Goal: Information Seeking & Learning: Learn about a topic

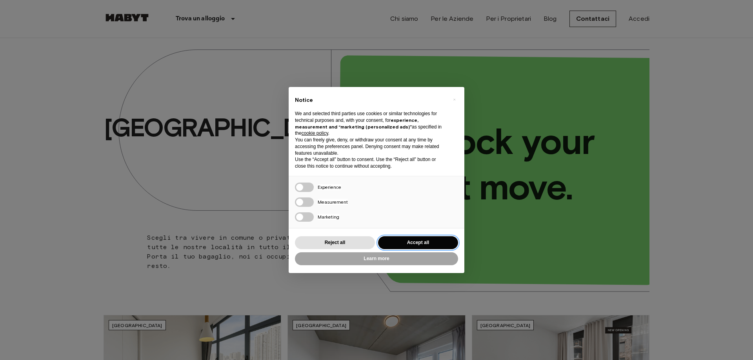
click at [416, 242] on button "Accept all" at bounding box center [418, 243] width 80 height 13
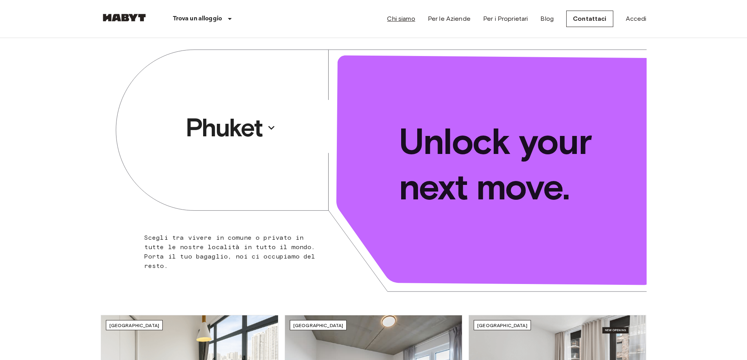
click at [409, 18] on link "Chi siamo" at bounding box center [401, 18] width 28 height 9
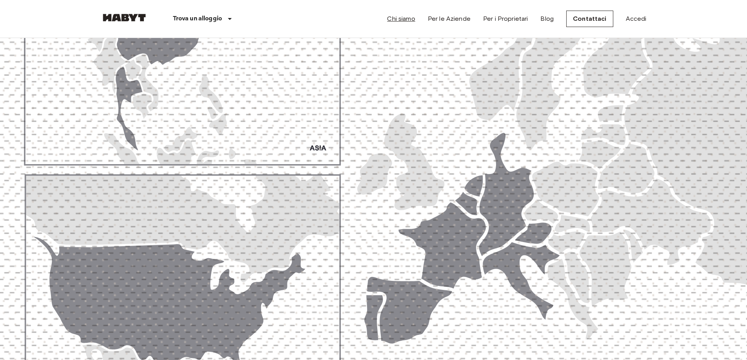
click at [409, 18] on link "Chi siamo" at bounding box center [401, 18] width 28 height 9
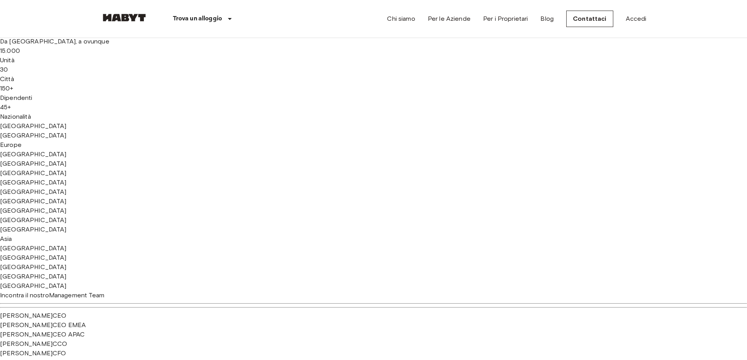
scroll to position [353, 0]
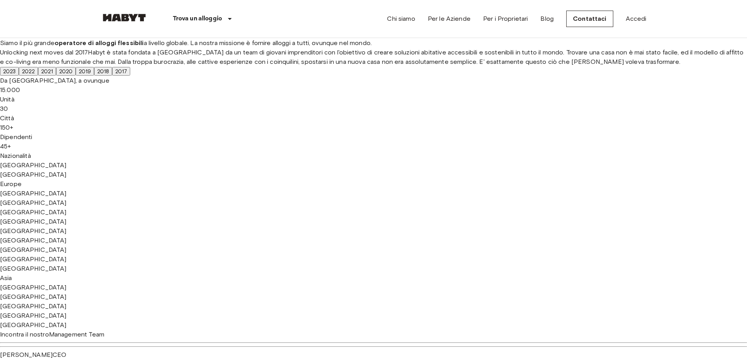
click at [16, 75] on span "2023" at bounding box center [9, 71] width 13 height 6
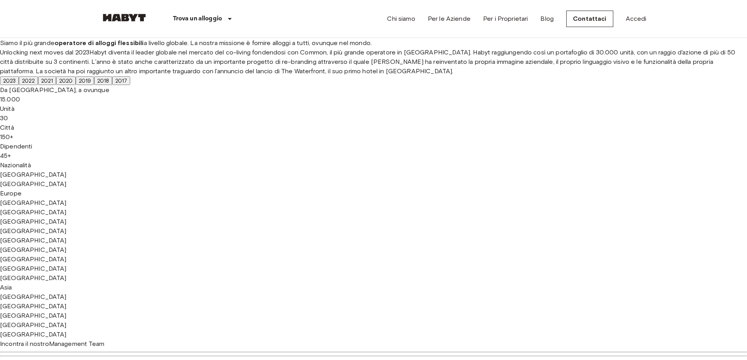
click at [127, 84] on span "2017" at bounding box center [121, 81] width 12 height 6
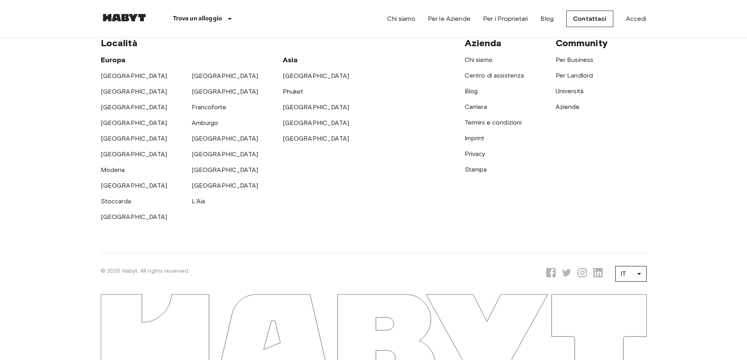
scroll to position [1726, 0]
click at [478, 64] on link "Chi siamo" at bounding box center [479, 59] width 28 height 7
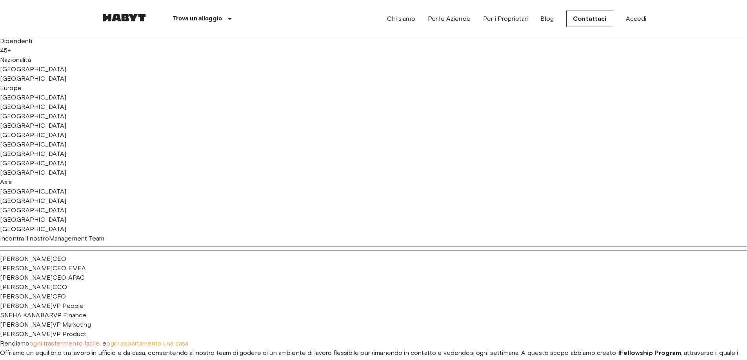
scroll to position [431, 0]
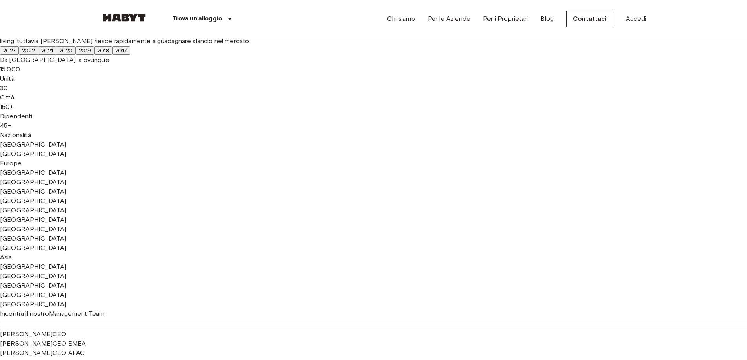
scroll to position [366, 0]
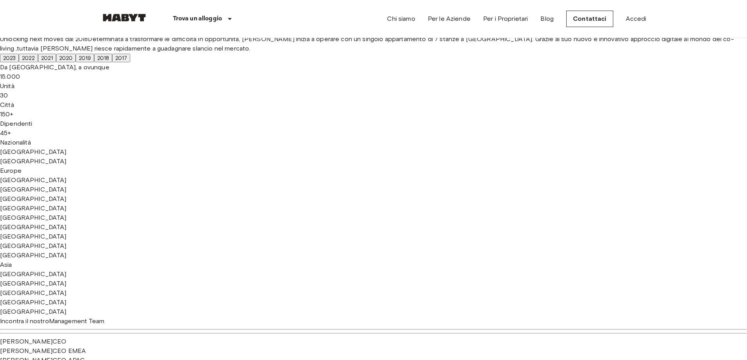
click at [91, 61] on span "2019" at bounding box center [85, 58] width 12 height 6
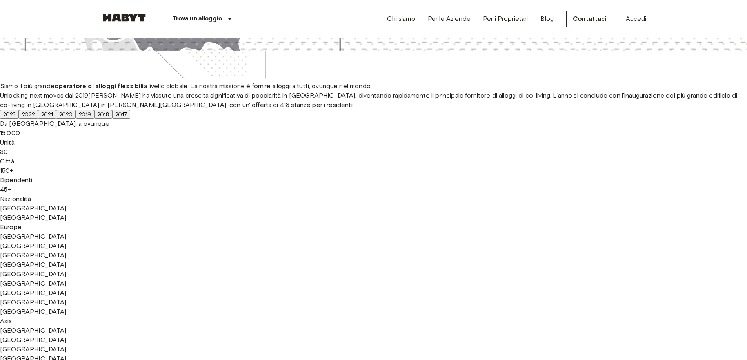
scroll to position [353, 0]
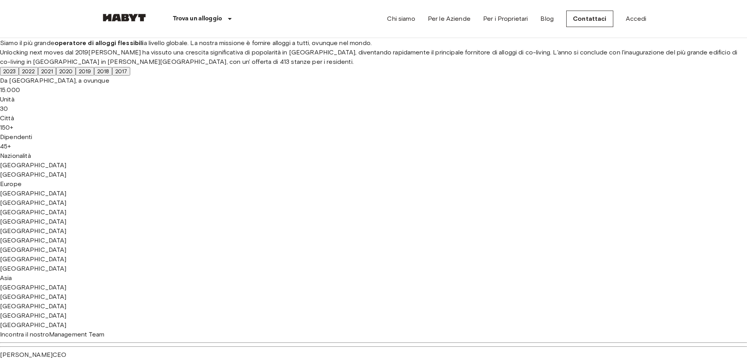
click at [73, 75] on span "2020" at bounding box center [65, 71] width 13 height 6
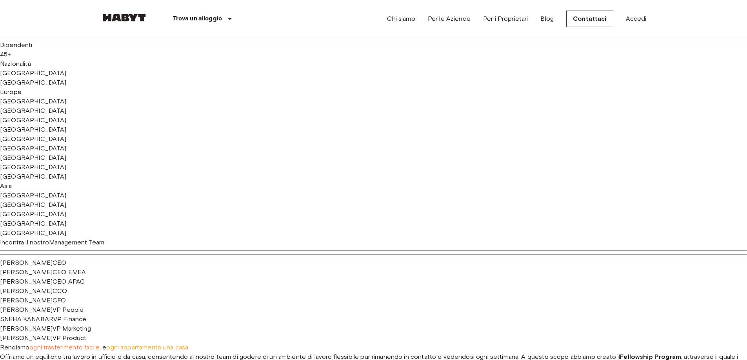
scroll to position [431, 0]
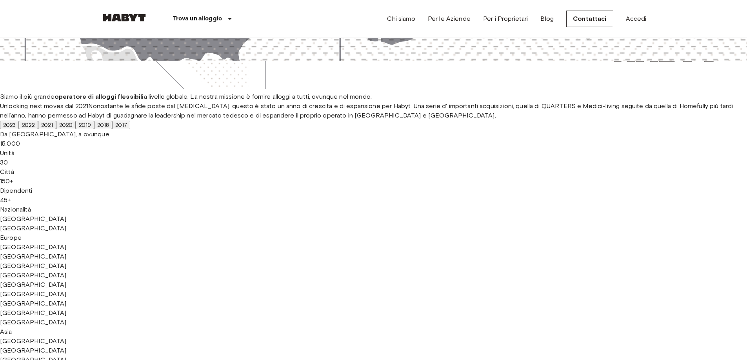
scroll to position [327, 0]
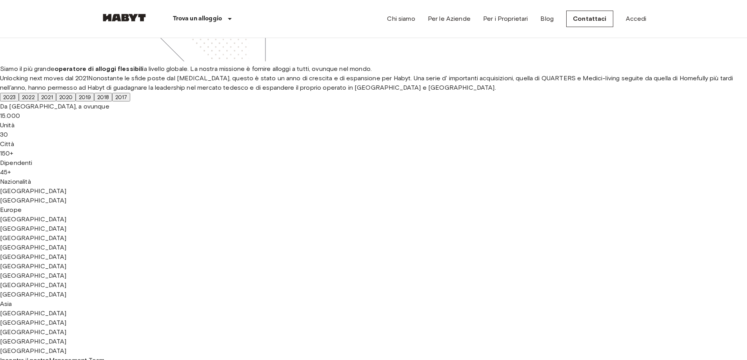
click at [35, 100] on span "2022" at bounding box center [28, 97] width 13 height 6
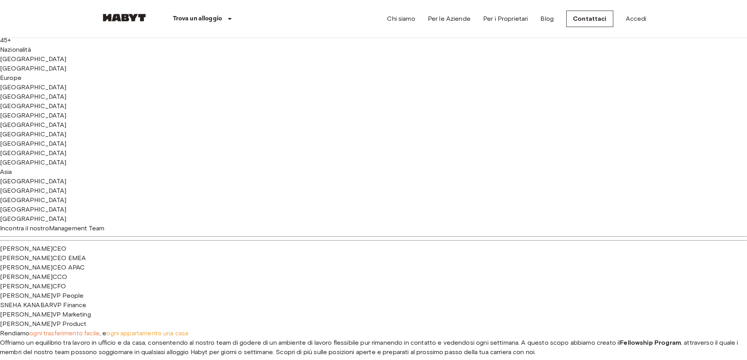
scroll to position [484, 0]
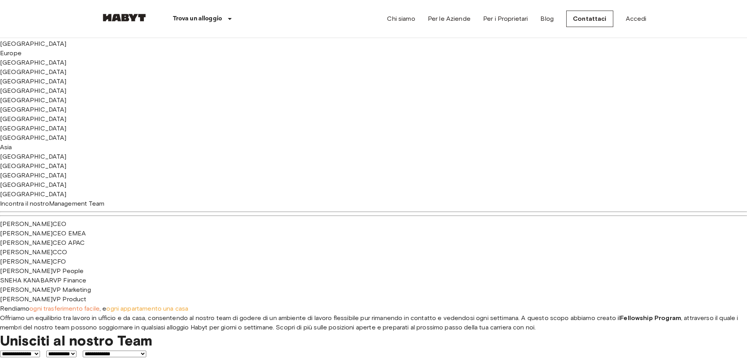
drag, startPoint x: 172, startPoint y: 88, endPoint x: 200, endPoint y: 88, distance: 28.6
copy span "Roomie"
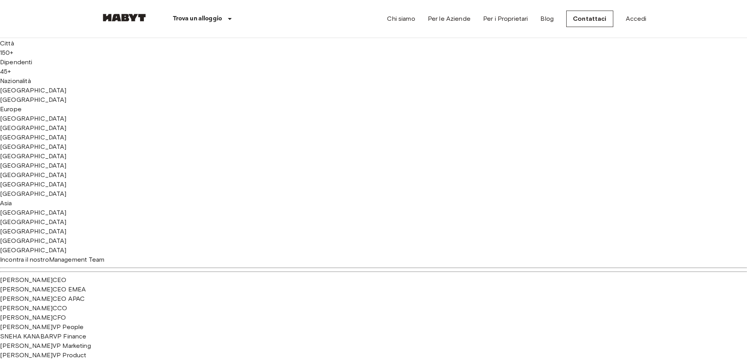
scroll to position [431, 0]
drag, startPoint x: 218, startPoint y: 165, endPoint x: 238, endPoint y: 166, distance: 20.8
copy span "Hmlet"
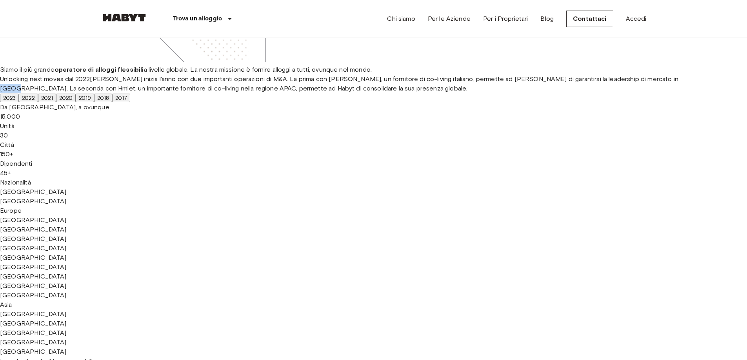
scroll to position [275, 0]
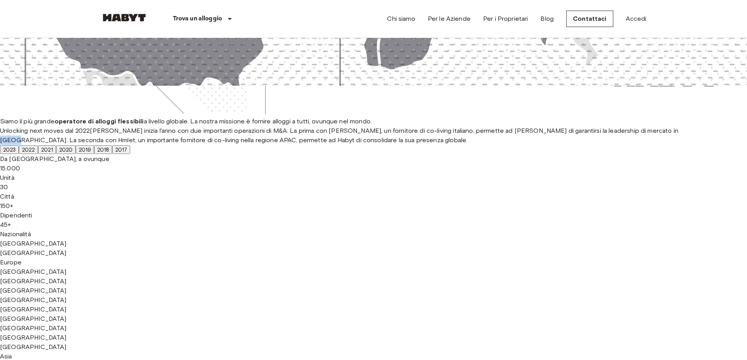
click at [16, 153] on span "2023" at bounding box center [9, 150] width 13 height 6
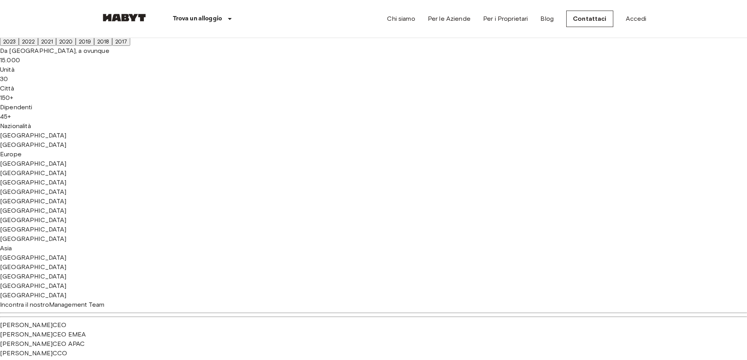
scroll to position [431, 0]
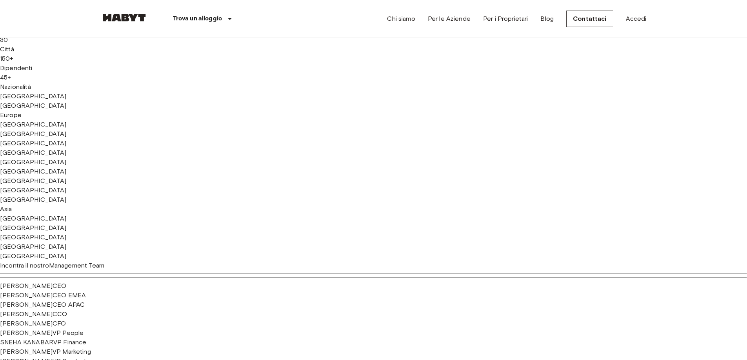
drag, startPoint x: 238, startPoint y: 220, endPoint x: 298, endPoint y: 223, distance: 59.3
copy span "The Waterfront"
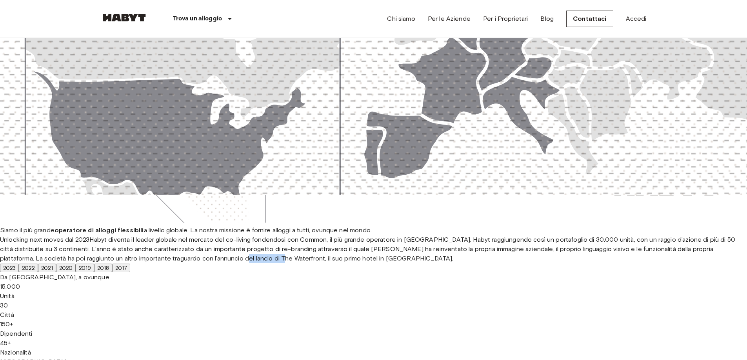
scroll to position [0, 0]
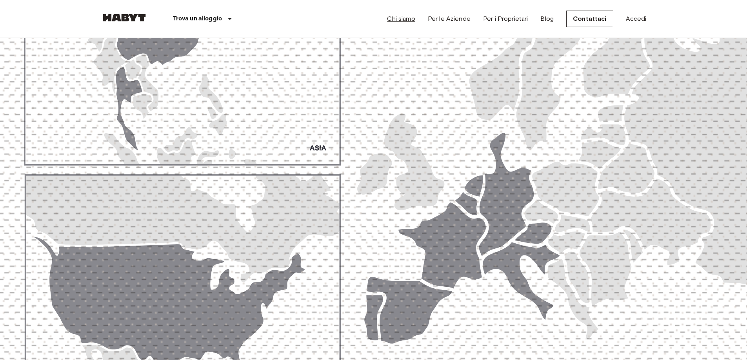
click at [402, 18] on link "Chi siamo" at bounding box center [401, 18] width 28 height 9
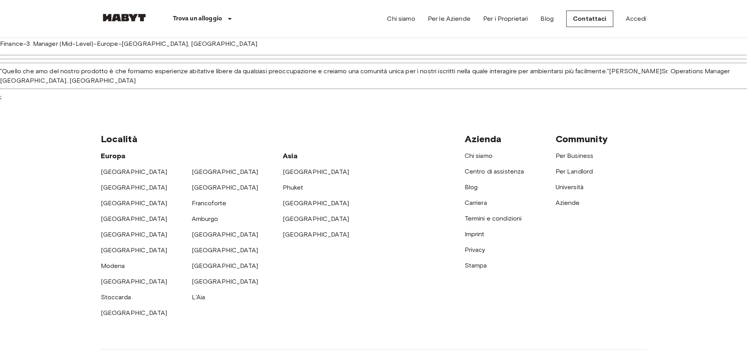
scroll to position [1216, 0]
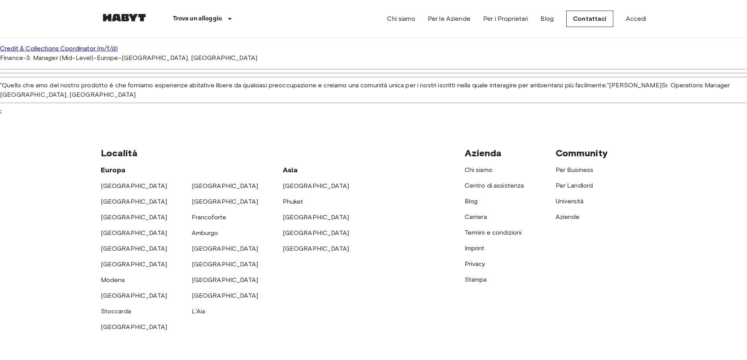
drag, startPoint x: 123, startPoint y: 176, endPoint x: 135, endPoint y: 177, distance: 12.2
drag, startPoint x: 258, startPoint y: 160, endPoint x: 355, endPoint y: 164, distance: 96.9
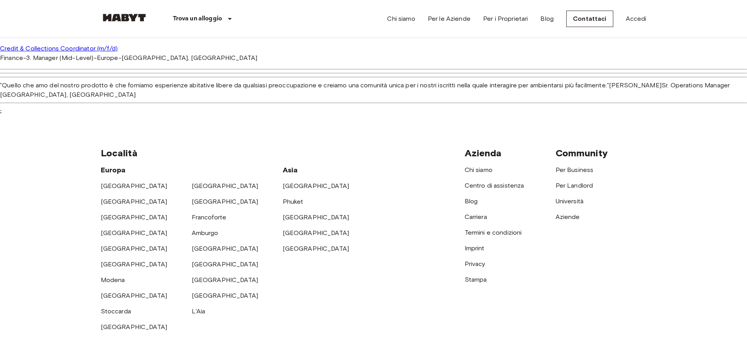
drag, startPoint x: 403, startPoint y: 168, endPoint x: 364, endPoint y: 191, distance: 44.9
drag, startPoint x: 362, startPoint y: 197, endPoint x: 357, endPoint y: 197, distance: 5.5
drag, startPoint x: 261, startPoint y: 197, endPoint x: 230, endPoint y: 198, distance: 31.0
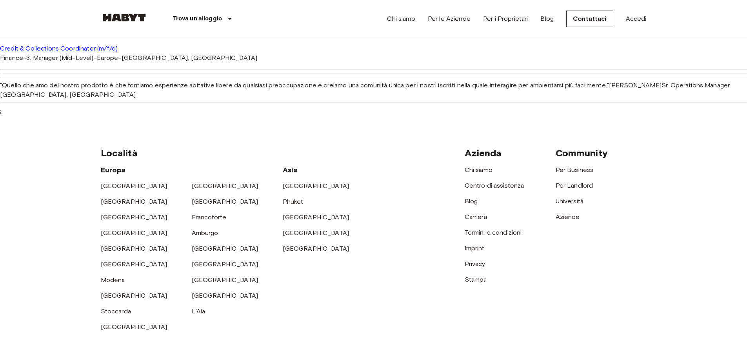
drag, startPoint x: 159, startPoint y: 231, endPoint x: 216, endPoint y: 242, distance: 57.5
drag, startPoint x: 275, startPoint y: 240, endPoint x: 284, endPoint y: 240, distance: 9.0
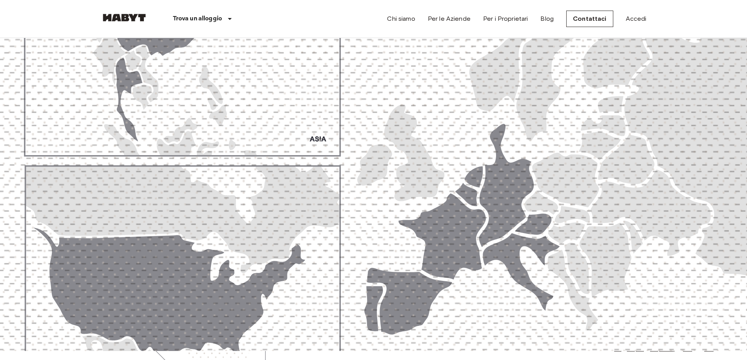
scroll to position [0, 0]
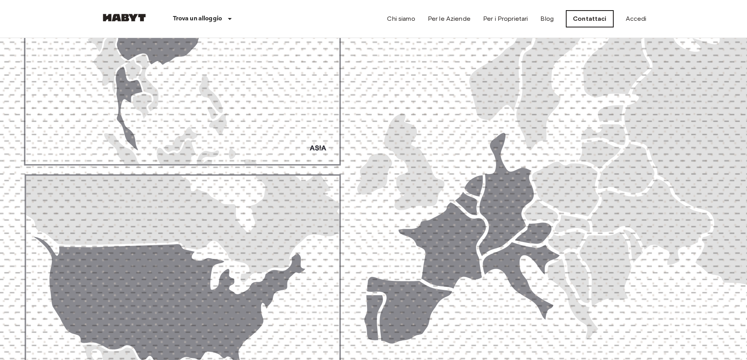
click at [593, 18] on link "Contattaci" at bounding box center [589, 19] width 47 height 16
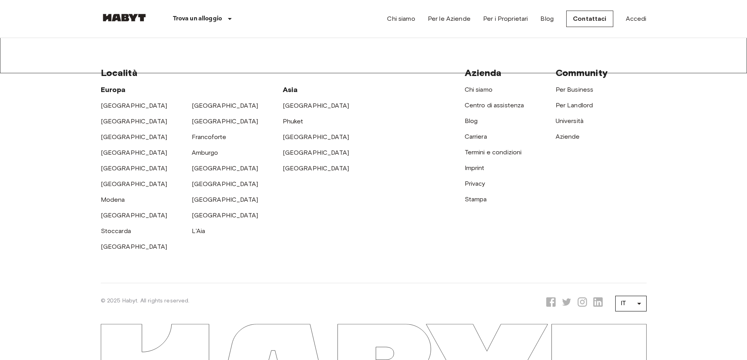
scroll to position [273, 0]
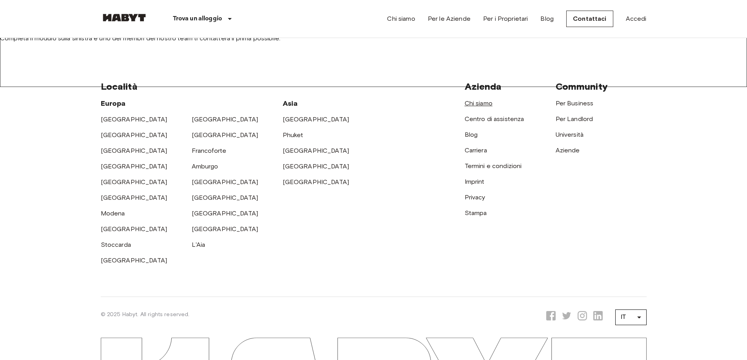
click at [480, 100] on link "Chi siamo" at bounding box center [479, 103] width 28 height 7
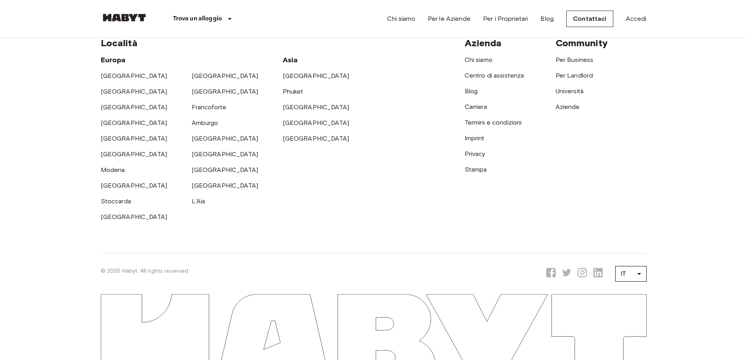
scroll to position [2471, 0]
click at [501, 79] on link "Centro di assistenza" at bounding box center [495, 75] width 60 height 7
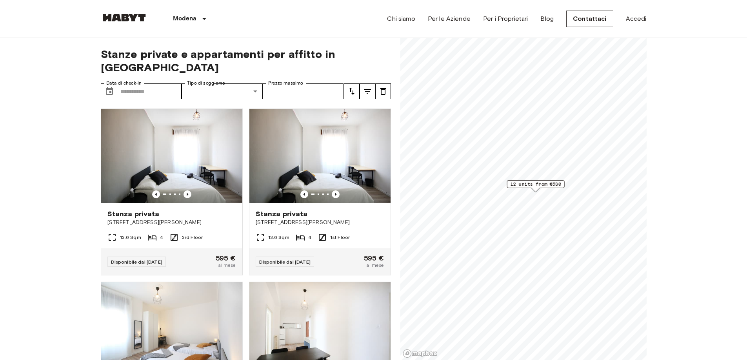
click at [531, 185] on span "12 units from €530" at bounding box center [535, 184] width 51 height 7
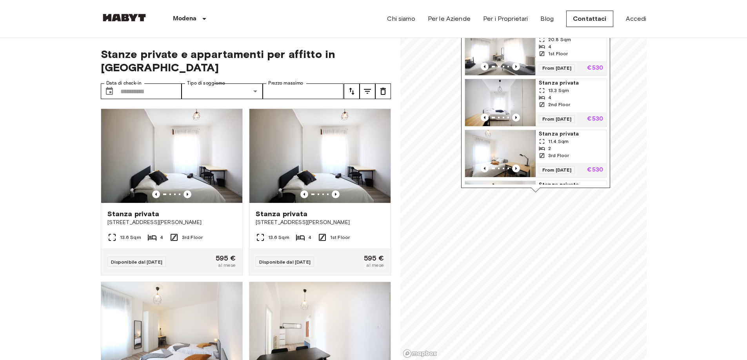
click at [522, 51] on img "Map marker" at bounding box center [500, 51] width 71 height 47
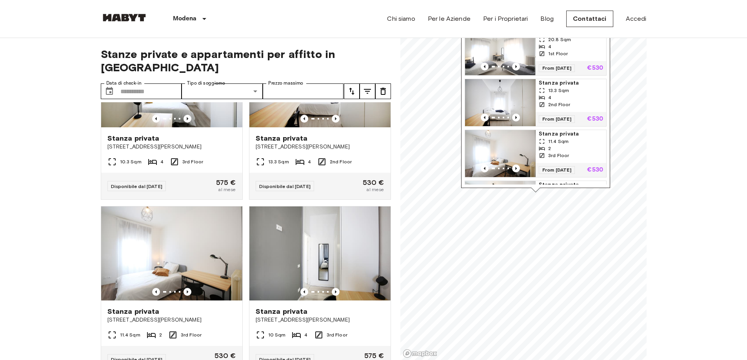
scroll to position [735, 0]
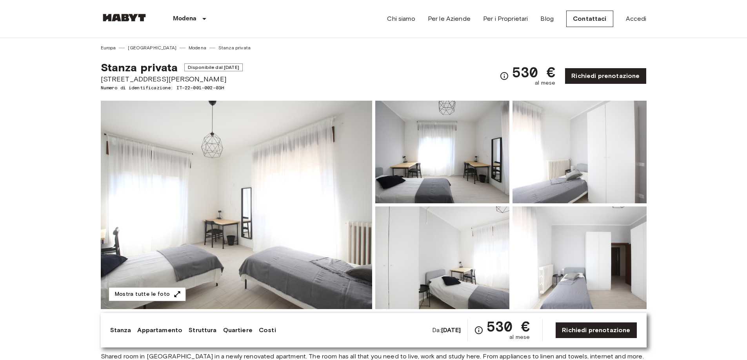
click at [231, 252] on img at bounding box center [236, 205] width 271 height 209
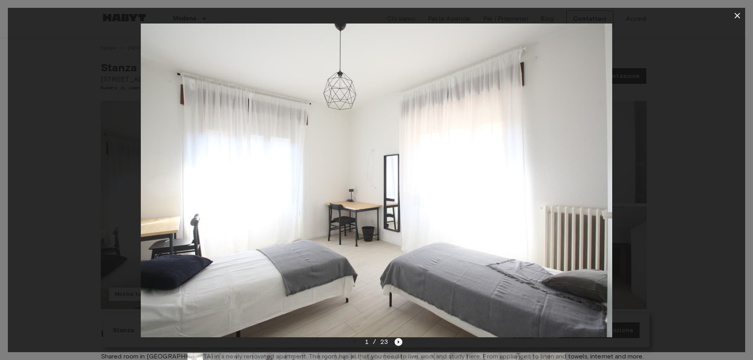
click at [397, 341] on icon "Next image" at bounding box center [399, 342] width 8 height 8
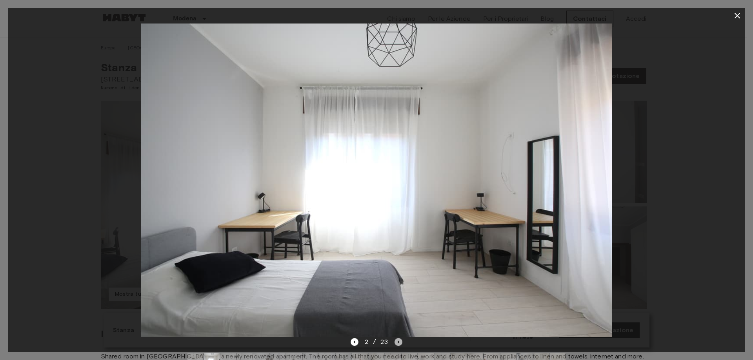
click at [397, 341] on icon "Next image" at bounding box center [399, 342] width 8 height 8
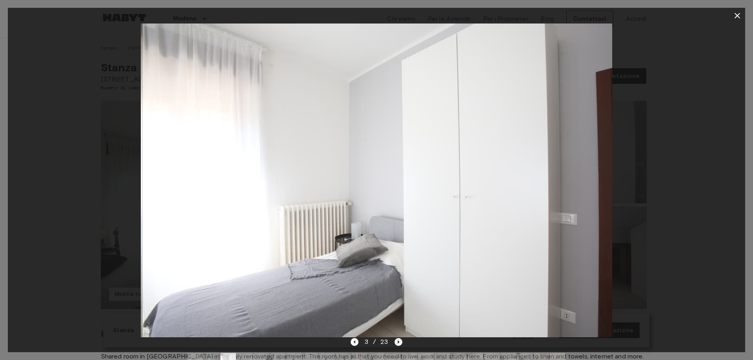
click at [397, 341] on icon "Next image" at bounding box center [399, 342] width 8 height 8
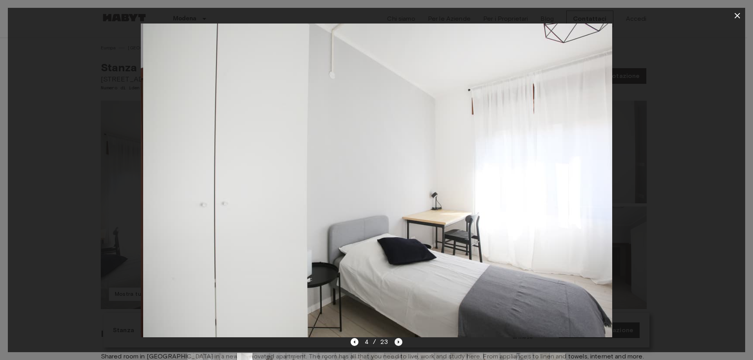
click at [397, 341] on icon "Next image" at bounding box center [399, 342] width 8 height 8
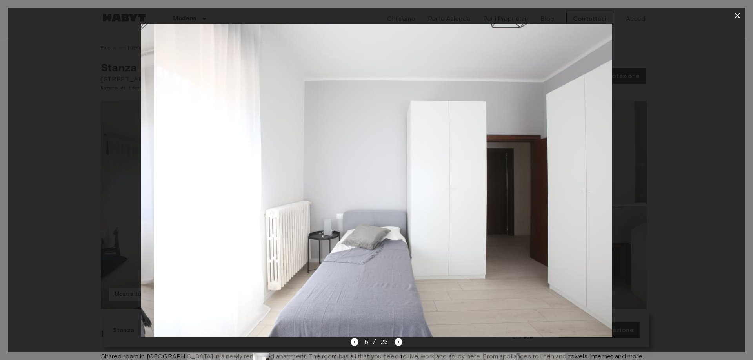
click at [397, 341] on icon "Next image" at bounding box center [399, 342] width 8 height 8
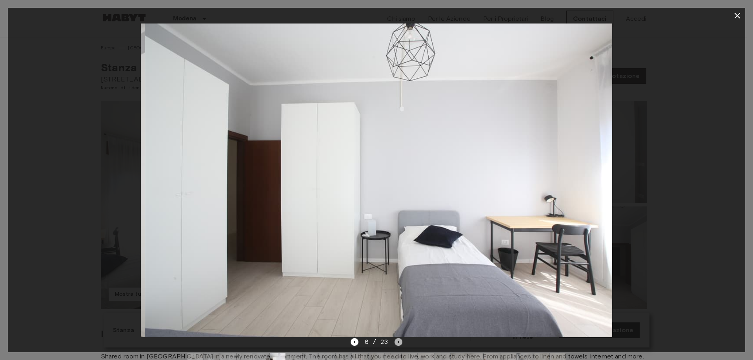
click at [397, 341] on icon "Next image" at bounding box center [399, 342] width 8 height 8
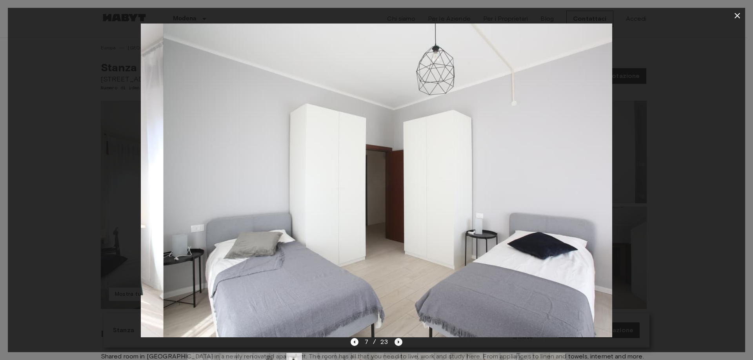
click at [397, 341] on icon "Next image" at bounding box center [399, 342] width 8 height 8
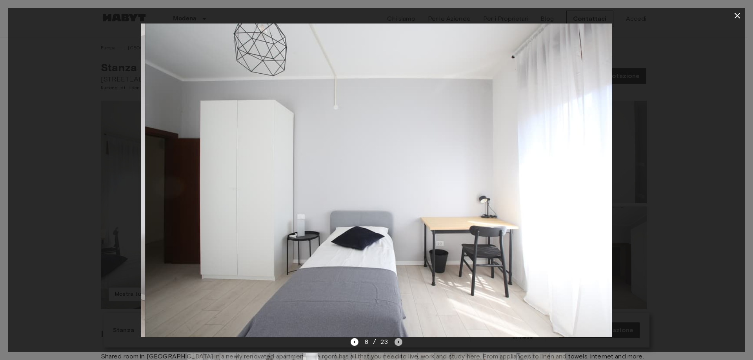
click at [397, 341] on icon "Next image" at bounding box center [399, 342] width 8 height 8
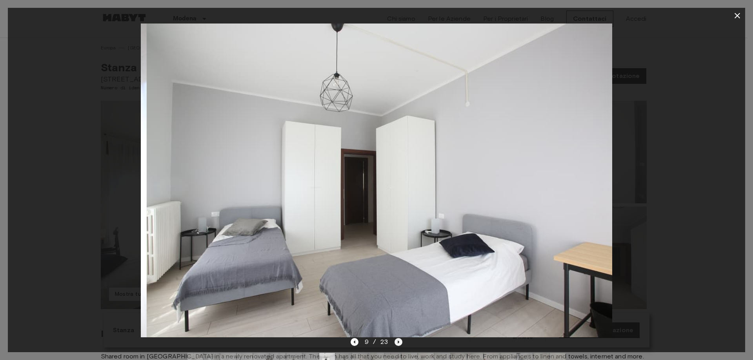
click at [397, 341] on icon "Next image" at bounding box center [399, 342] width 8 height 8
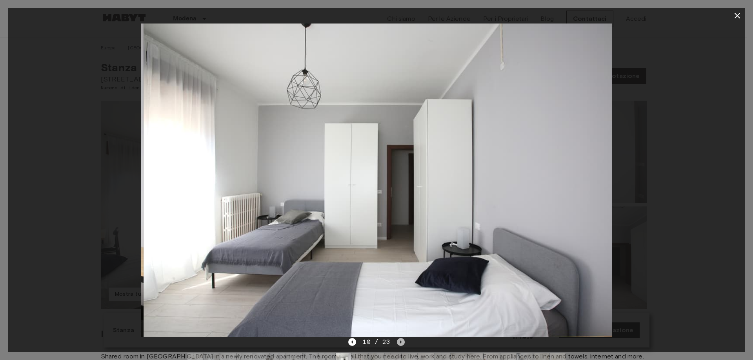
click at [397, 341] on icon "Next image" at bounding box center [401, 342] width 8 height 8
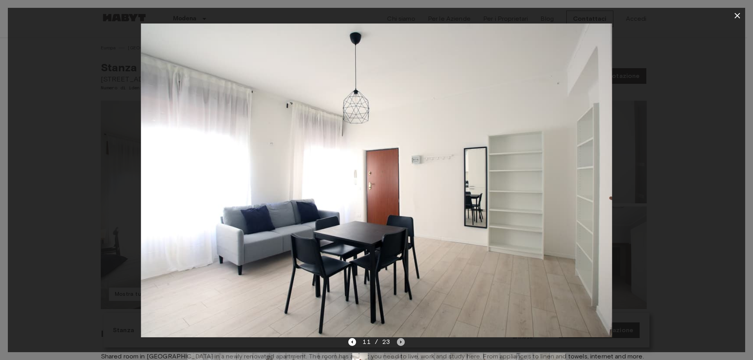
click at [397, 341] on icon "Next image" at bounding box center [401, 342] width 8 height 8
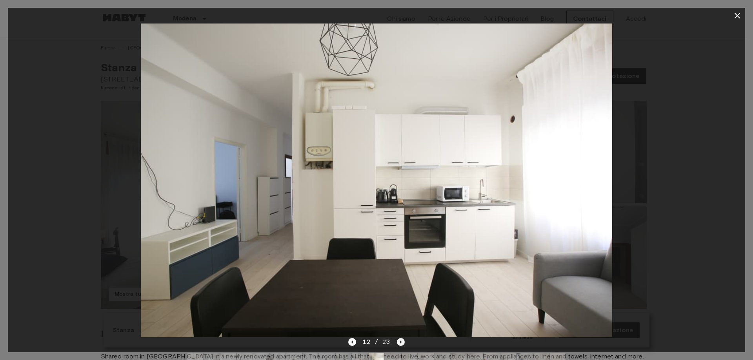
click at [397, 341] on icon "Next image" at bounding box center [401, 342] width 8 height 8
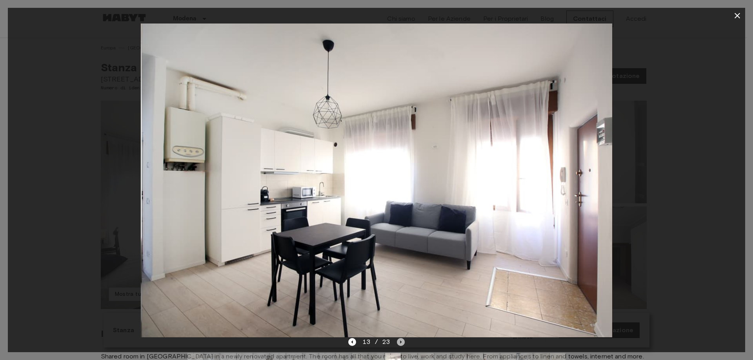
click at [397, 341] on icon "Next image" at bounding box center [401, 342] width 8 height 8
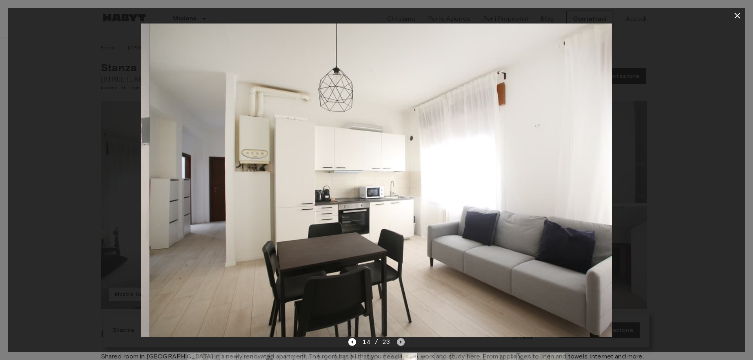
click at [397, 341] on icon "Next image" at bounding box center [401, 342] width 8 height 8
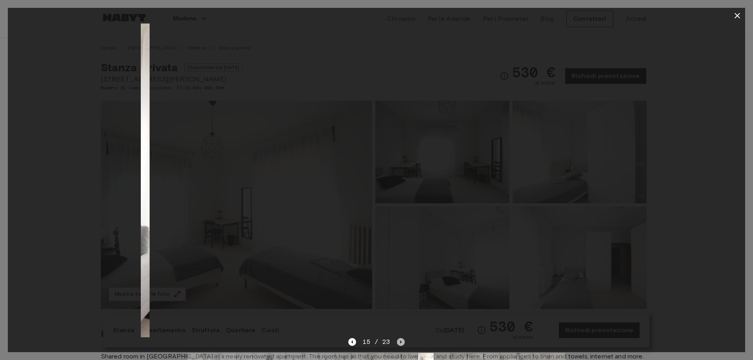
click at [397, 341] on icon "Next image" at bounding box center [401, 342] width 8 height 8
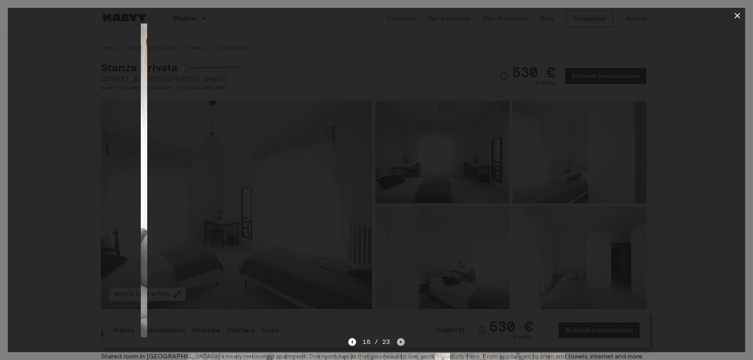
click at [397, 341] on icon "Next image" at bounding box center [401, 342] width 8 height 8
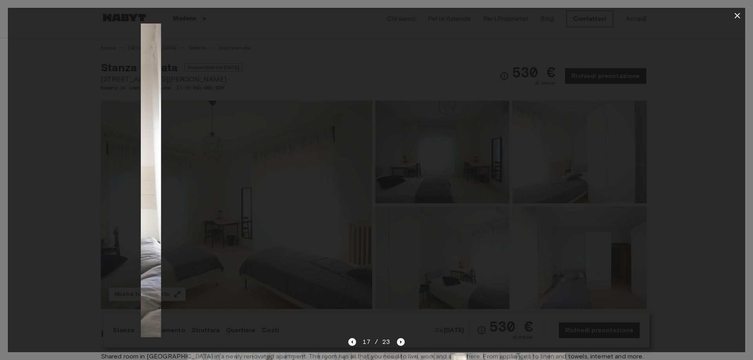
click at [397, 340] on icon "Next image" at bounding box center [401, 342] width 8 height 8
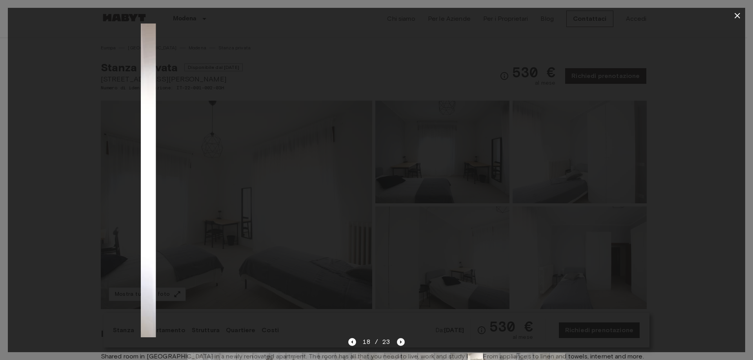
click at [397, 340] on icon "Next image" at bounding box center [401, 342] width 8 height 8
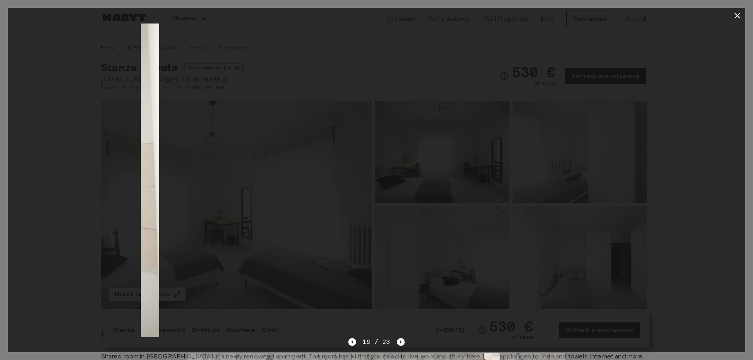
click at [397, 340] on icon "Next image" at bounding box center [401, 342] width 8 height 8
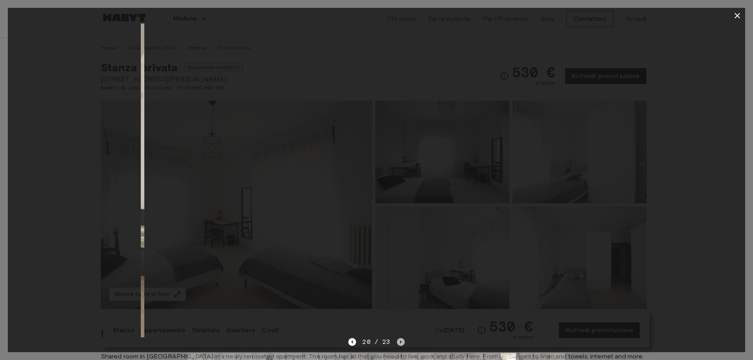
click at [397, 340] on icon "Next image" at bounding box center [401, 342] width 8 height 8
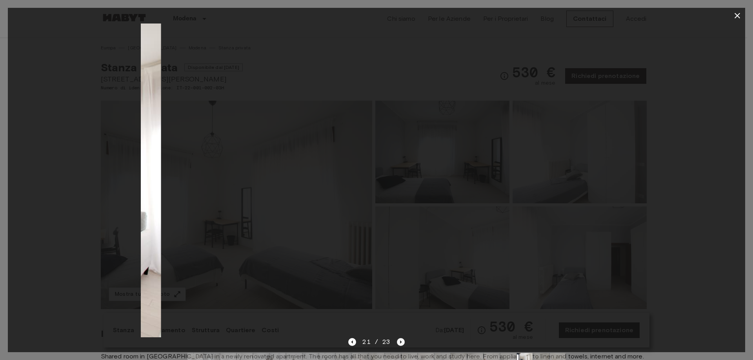
click at [397, 340] on icon "Next image" at bounding box center [401, 342] width 8 height 8
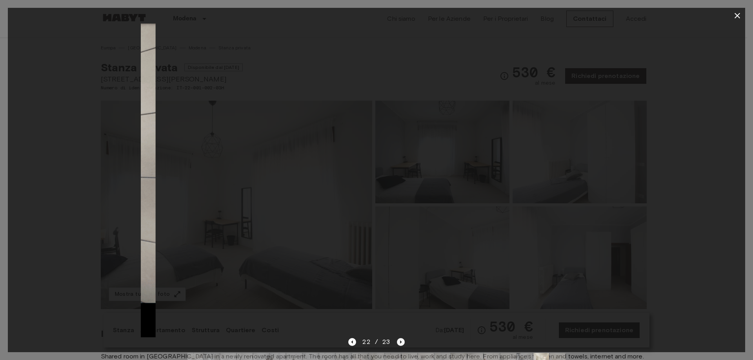
click at [397, 340] on icon "Next image" at bounding box center [401, 342] width 8 height 8
click at [397, 340] on div "23 / 23" at bounding box center [376, 342] width 56 height 9
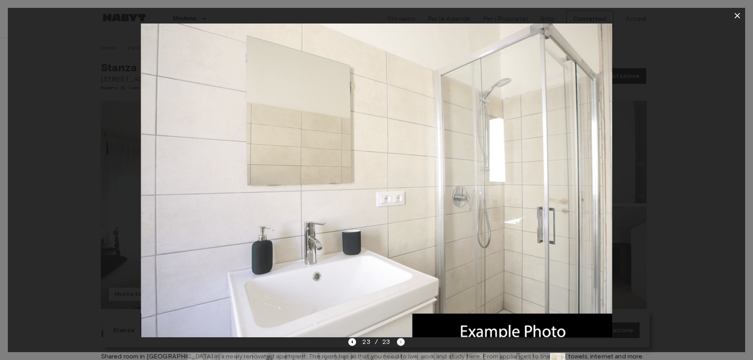
click at [397, 341] on div "23 / 23" at bounding box center [376, 342] width 56 height 9
click at [736, 16] on icon "button" at bounding box center [737, 15] width 5 height 5
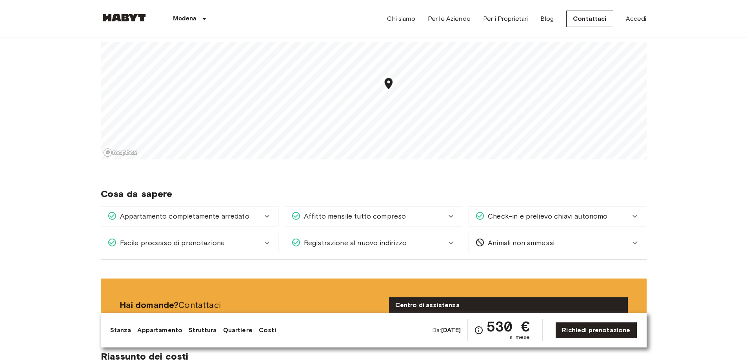
scroll to position [706, 0]
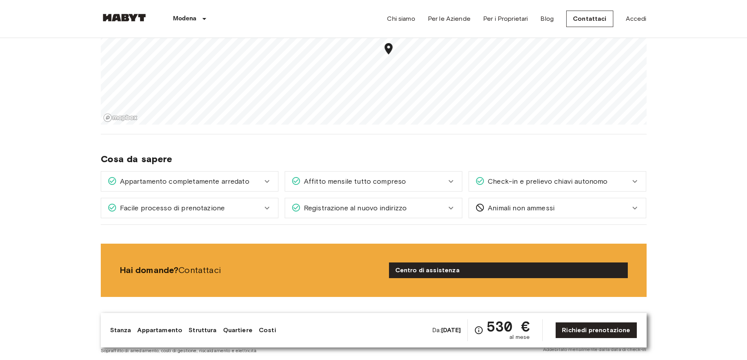
click at [449, 181] on icon at bounding box center [451, 181] width 5 height 3
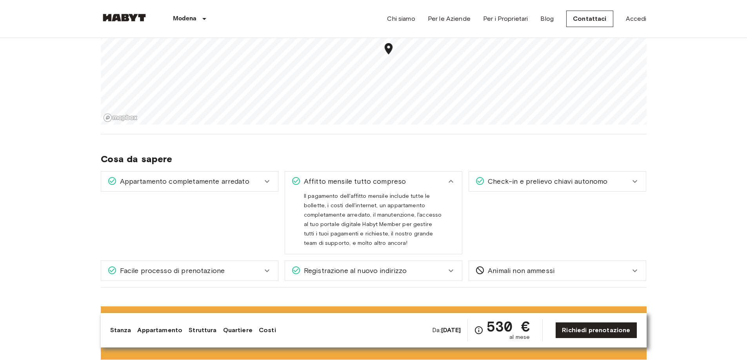
click at [633, 182] on icon at bounding box center [634, 181] width 9 height 9
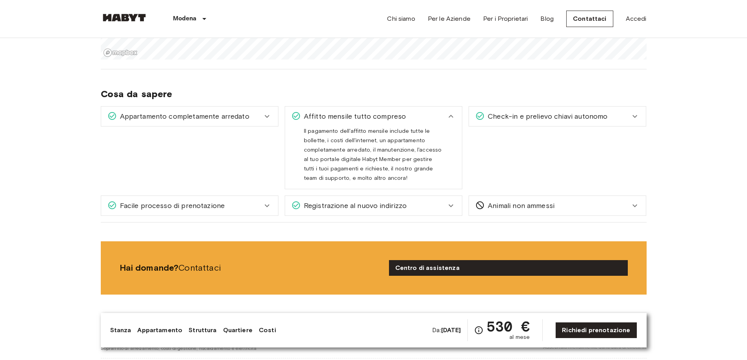
scroll to position [784, 0]
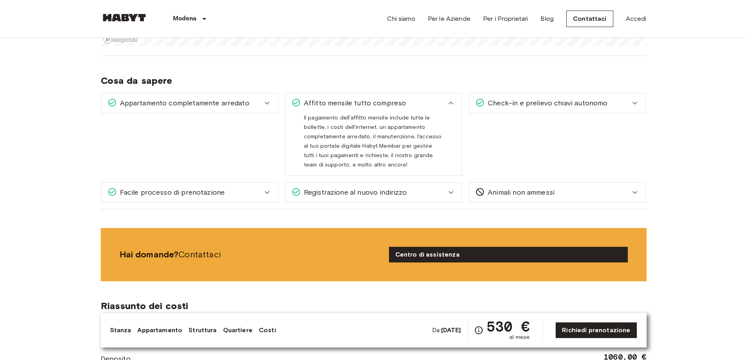
click at [266, 194] on icon at bounding box center [266, 192] width 9 height 9
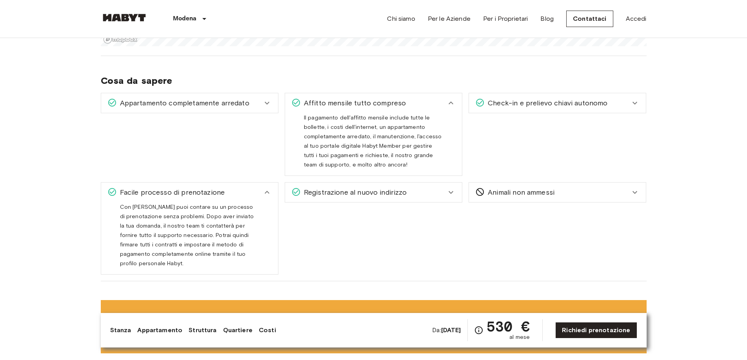
click at [266, 194] on icon at bounding box center [266, 192] width 9 height 9
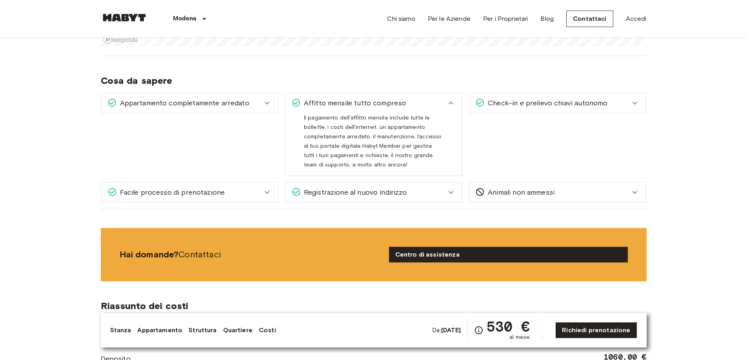
click at [452, 193] on icon at bounding box center [451, 192] width 5 height 3
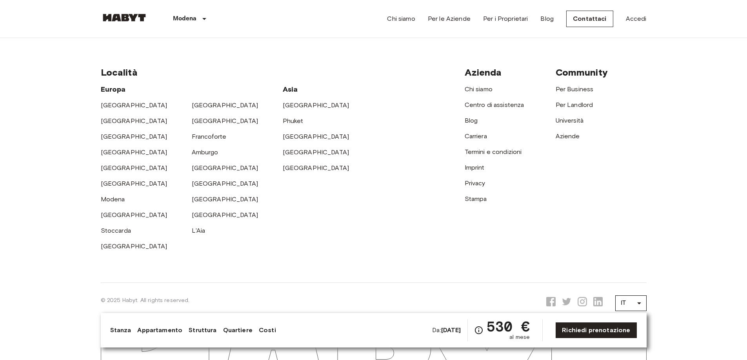
scroll to position [2072, 0]
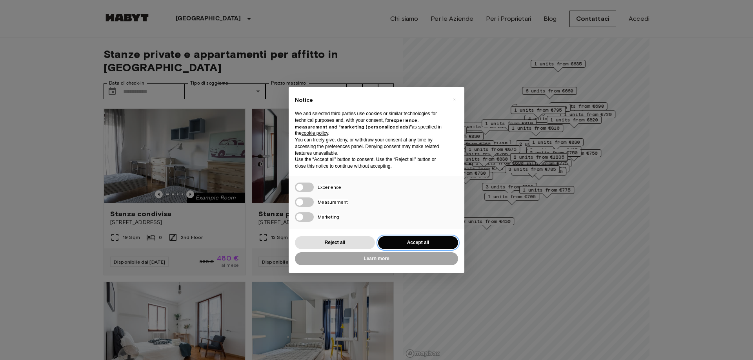
click at [413, 243] on button "Accept all" at bounding box center [418, 243] width 80 height 13
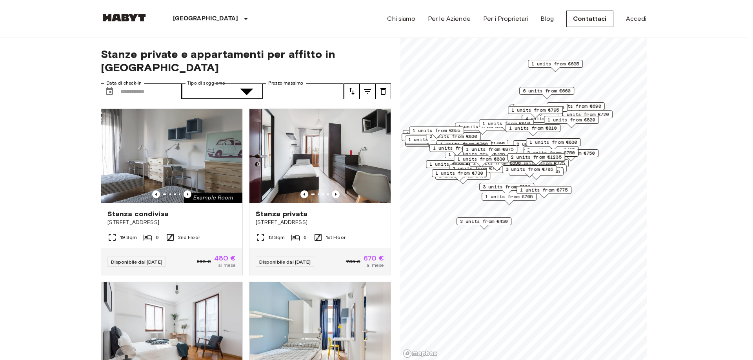
type input "**********"
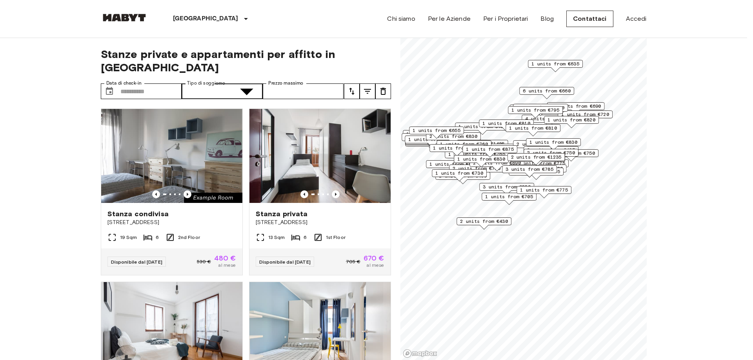
type input "**********"
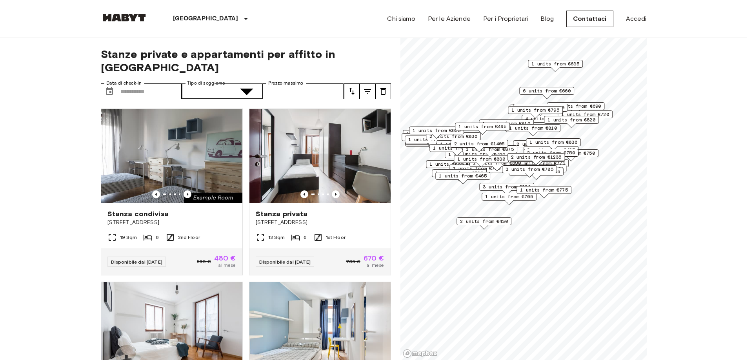
type input "**********"
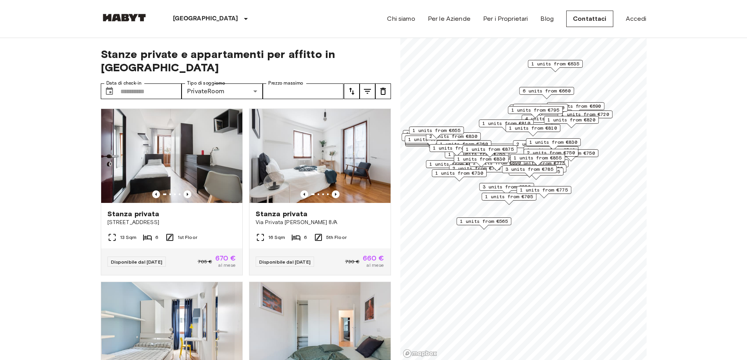
click at [352, 87] on icon "tune" at bounding box center [351, 91] width 9 height 9
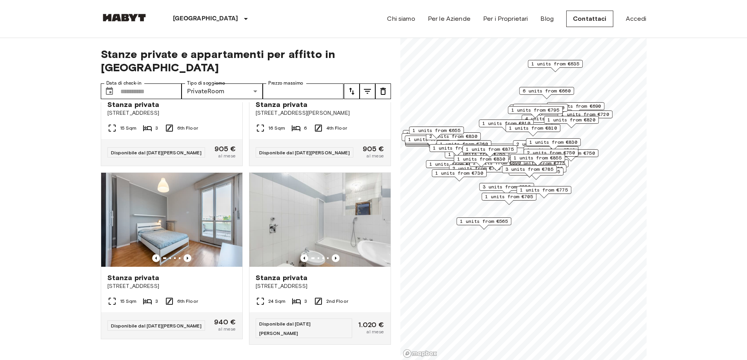
scroll to position [9855, 0]
click at [593, 16] on link "Contattaci" at bounding box center [589, 19] width 47 height 16
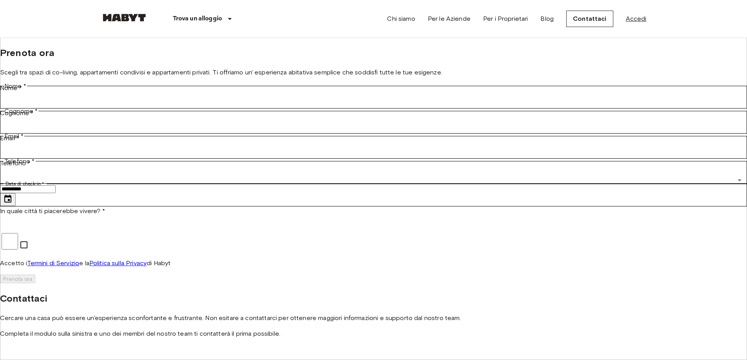
click at [636, 18] on link "Accedi" at bounding box center [636, 18] width 21 height 9
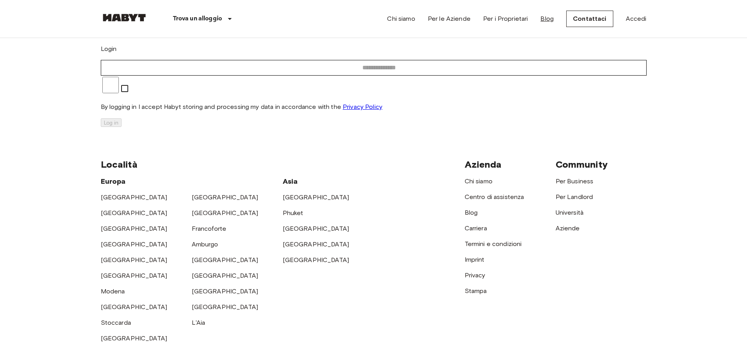
click at [552, 19] on link "Blog" at bounding box center [546, 18] width 13 height 9
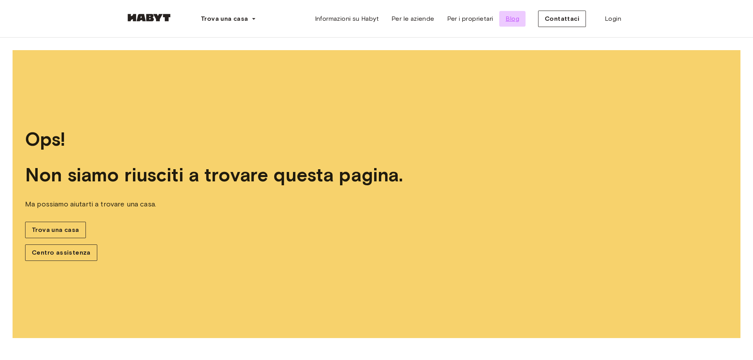
click at [515, 18] on font "Blog" at bounding box center [513, 18] width 14 height 7
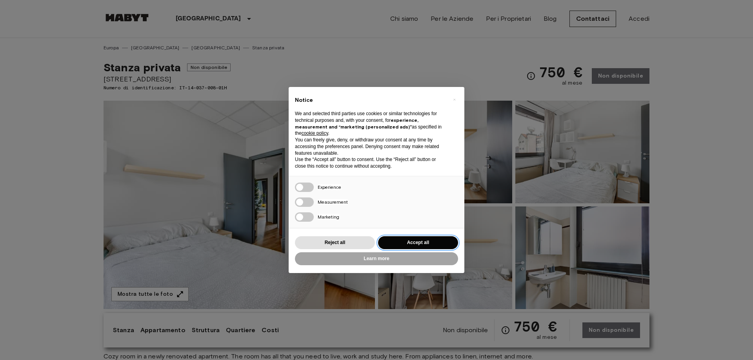
click at [423, 242] on button "Accept all" at bounding box center [418, 243] width 80 height 13
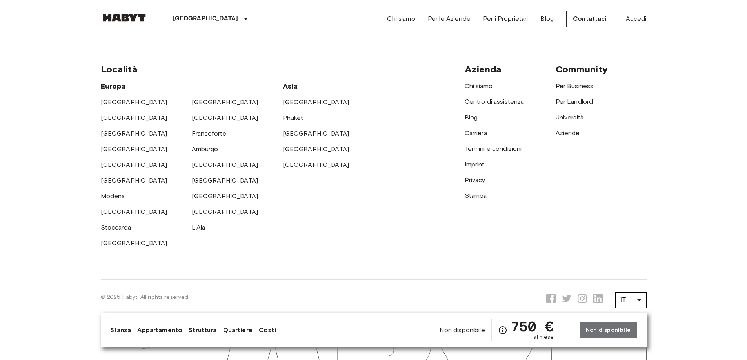
scroll to position [1963, 0]
